Goal: Book appointment/travel/reservation

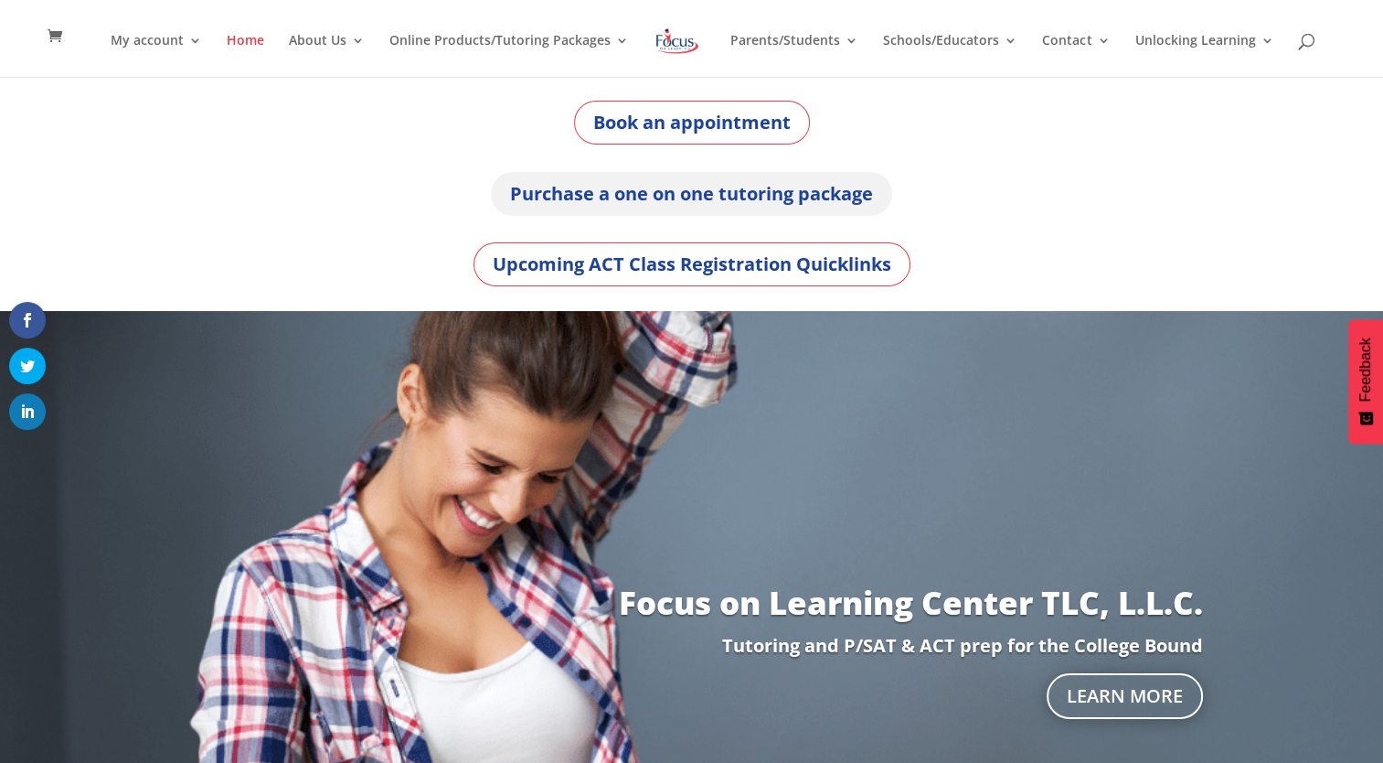
click at [764, 193] on link "Purchase a one on one tutoring package" at bounding box center [691, 194] width 401 height 44
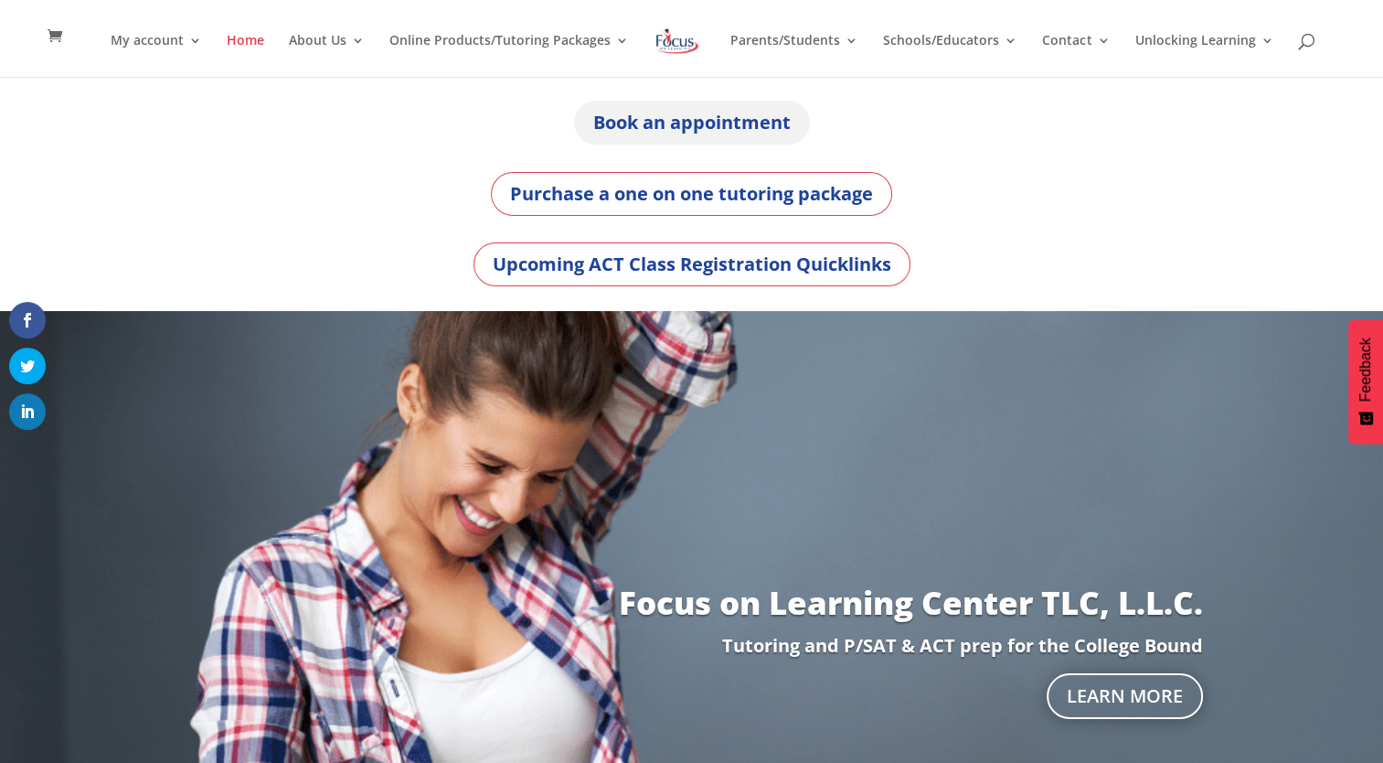
click at [647, 134] on link "Book an appointment" at bounding box center [692, 123] width 236 height 44
